Goal: Entertainment & Leisure: Consume media (video, audio)

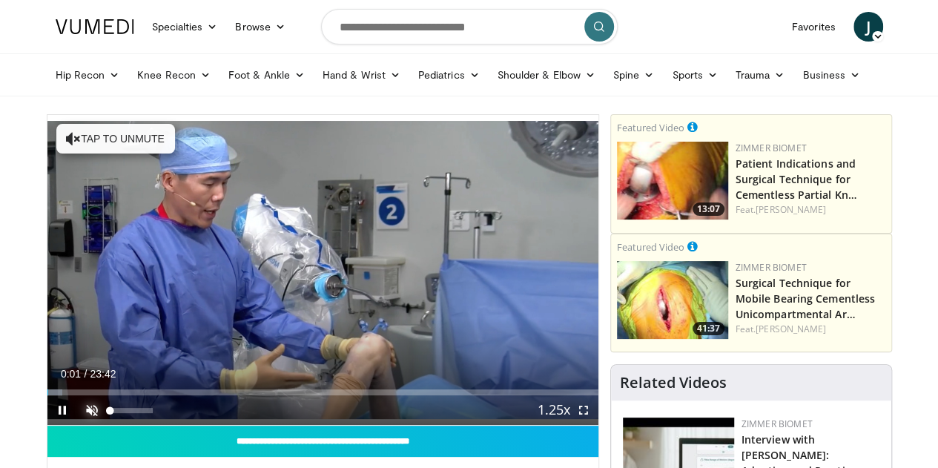
click at [77, 425] on span "Video Player" at bounding box center [92, 410] width 30 height 30
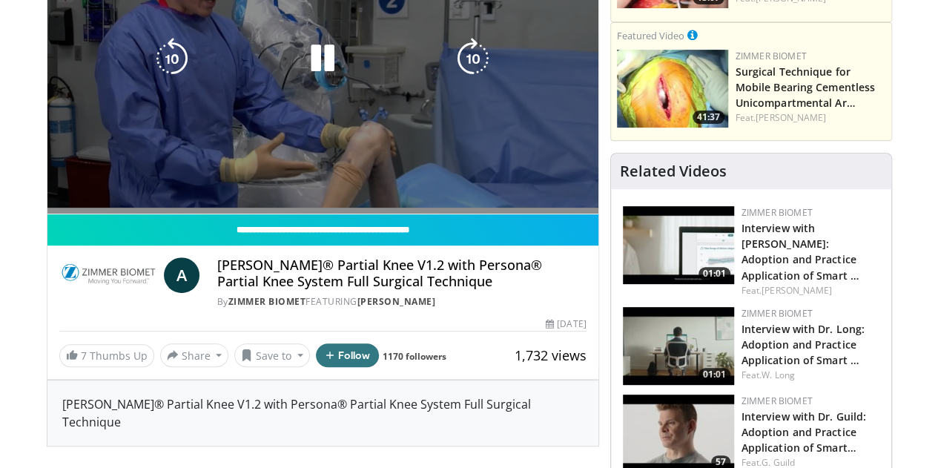
scroll to position [223, 0]
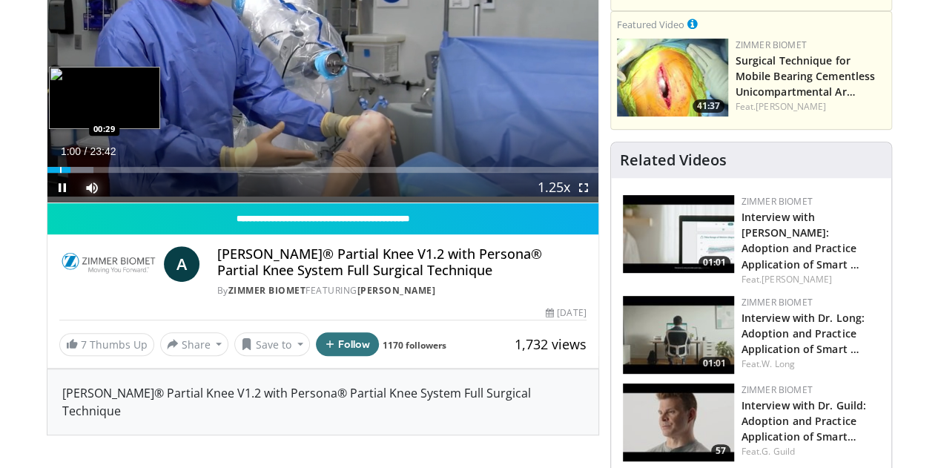
click at [47, 173] on div "Loaded : 8.44% 01:00 00:29" at bounding box center [322, 166] width 551 height 14
click at [55, 173] on div "Progress Bar" at bounding box center [55, 170] width 1 height 6
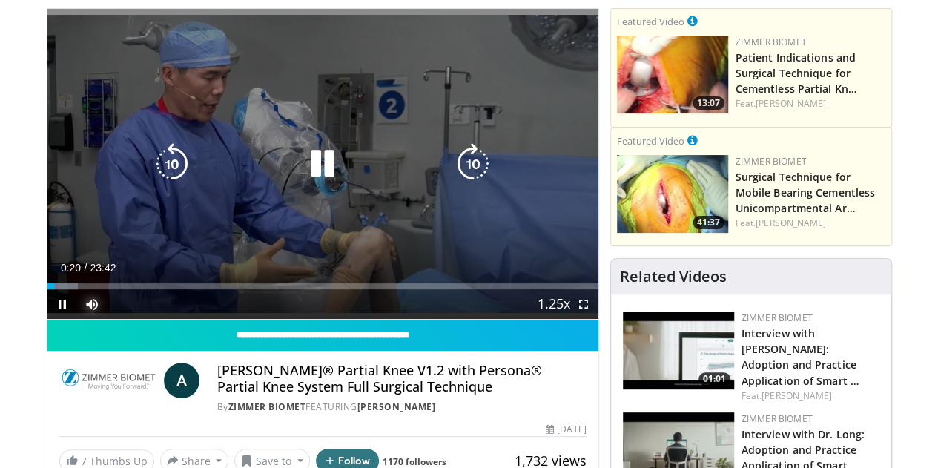
scroll to position [74, 0]
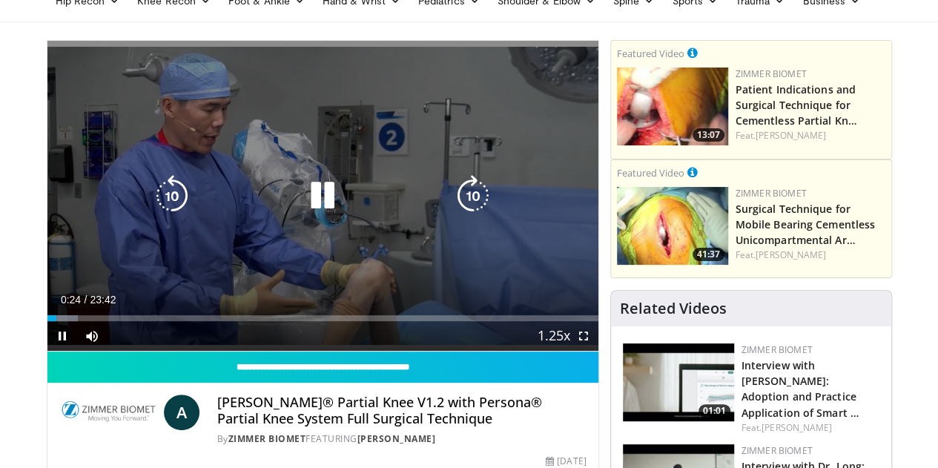
click at [47, 351] on div "10 seconds Tap to unmute" at bounding box center [322, 196] width 551 height 310
click at [310, 206] on icon "Video Player" at bounding box center [323, 196] width 42 height 42
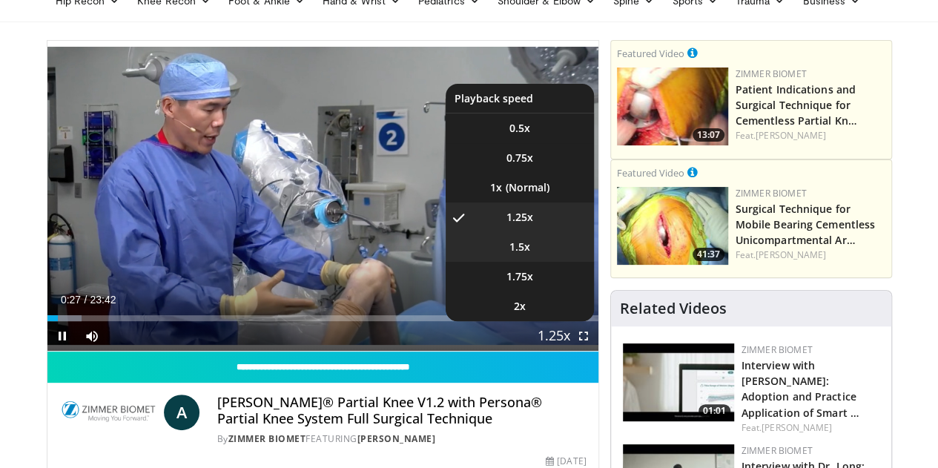
click at [530, 254] on span "1.5x" at bounding box center [520, 247] width 21 height 15
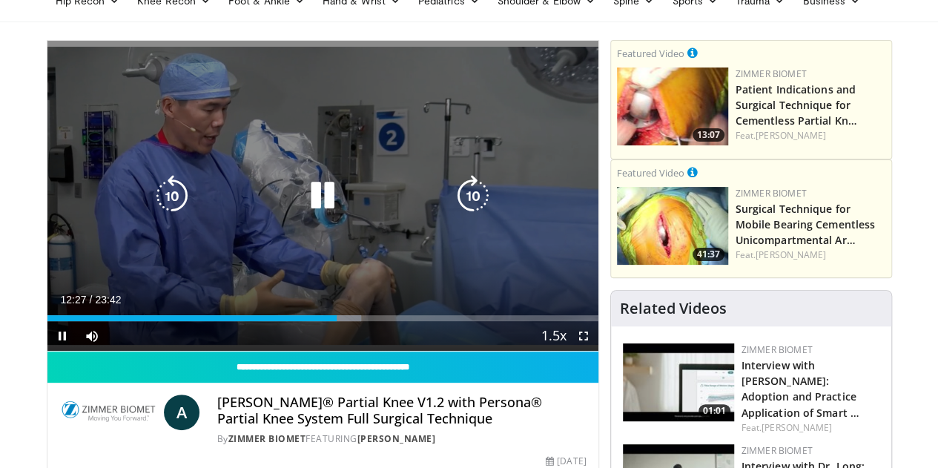
click at [308, 205] on icon "Video Player" at bounding box center [323, 196] width 42 height 42
click at [302, 207] on icon "Video Player" at bounding box center [323, 196] width 42 height 42
click at [302, 211] on icon "Video Player" at bounding box center [323, 196] width 42 height 42
click at [303, 209] on icon "Video Player" at bounding box center [323, 196] width 42 height 42
